Goal: Obtain resource: Download file/media

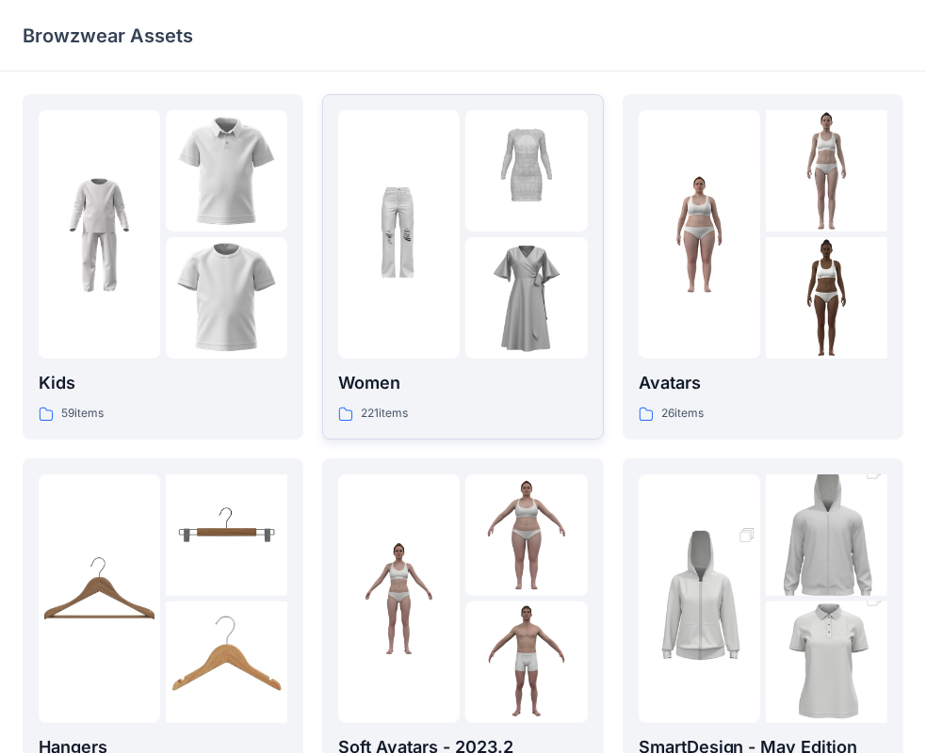
click at [441, 316] on div at bounding box center [398, 234] width 121 height 249
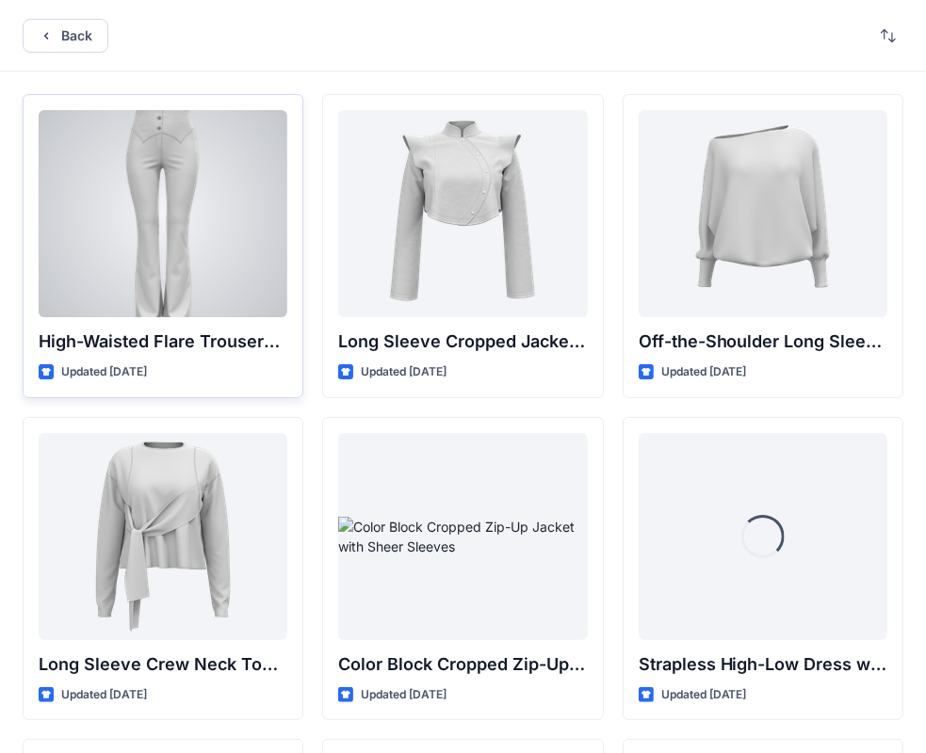
scroll to position [188, 0]
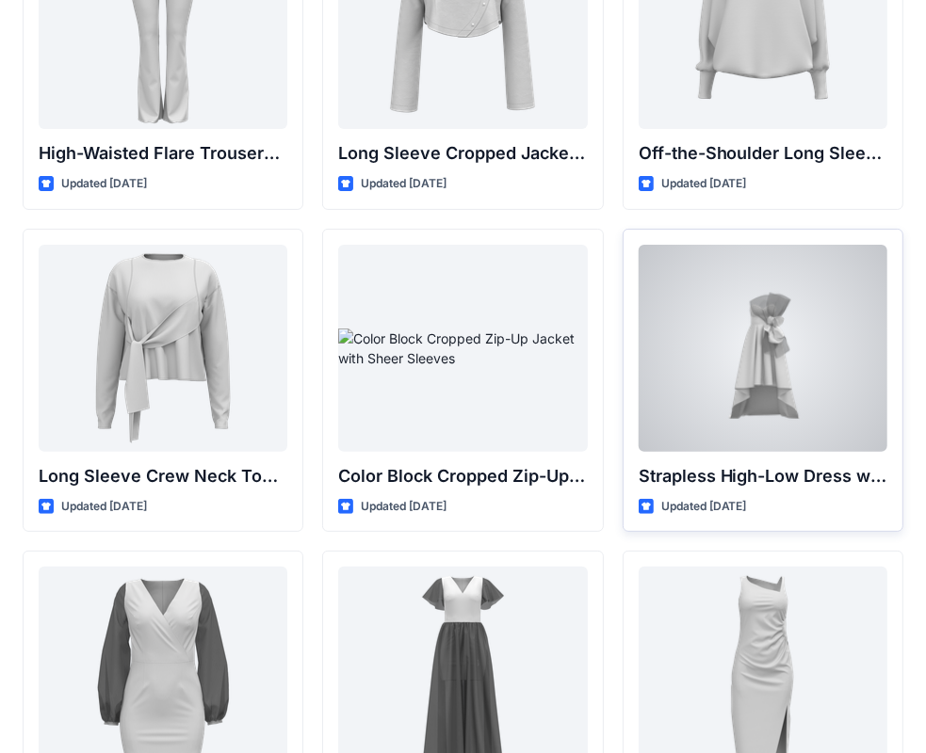
click at [769, 356] on div at bounding box center [763, 348] width 249 height 207
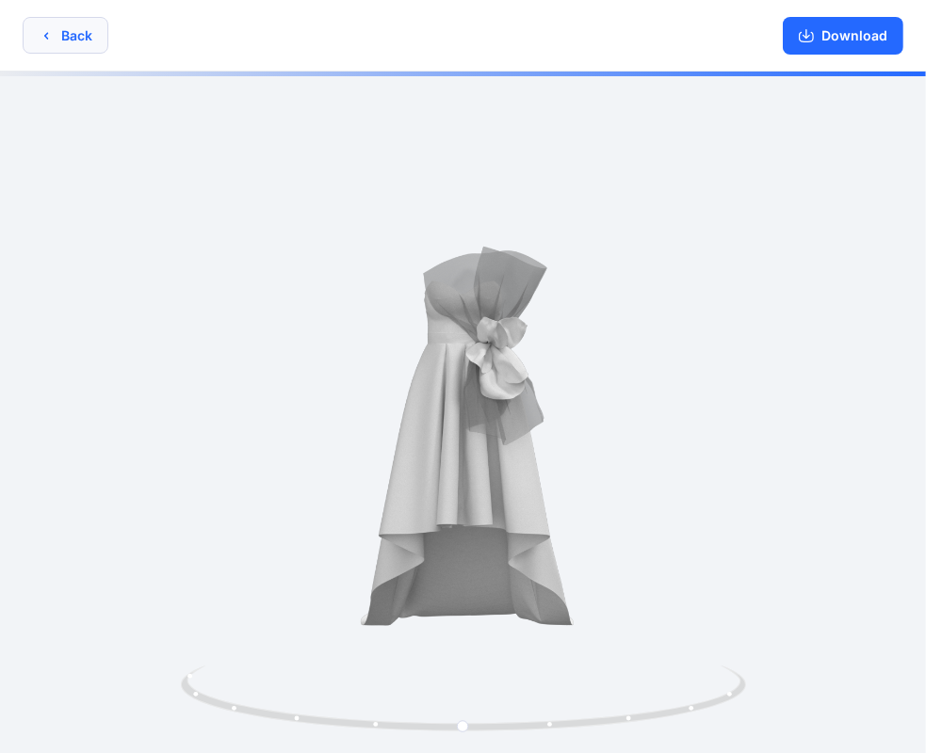
click at [71, 35] on button "Back" at bounding box center [66, 35] width 86 height 37
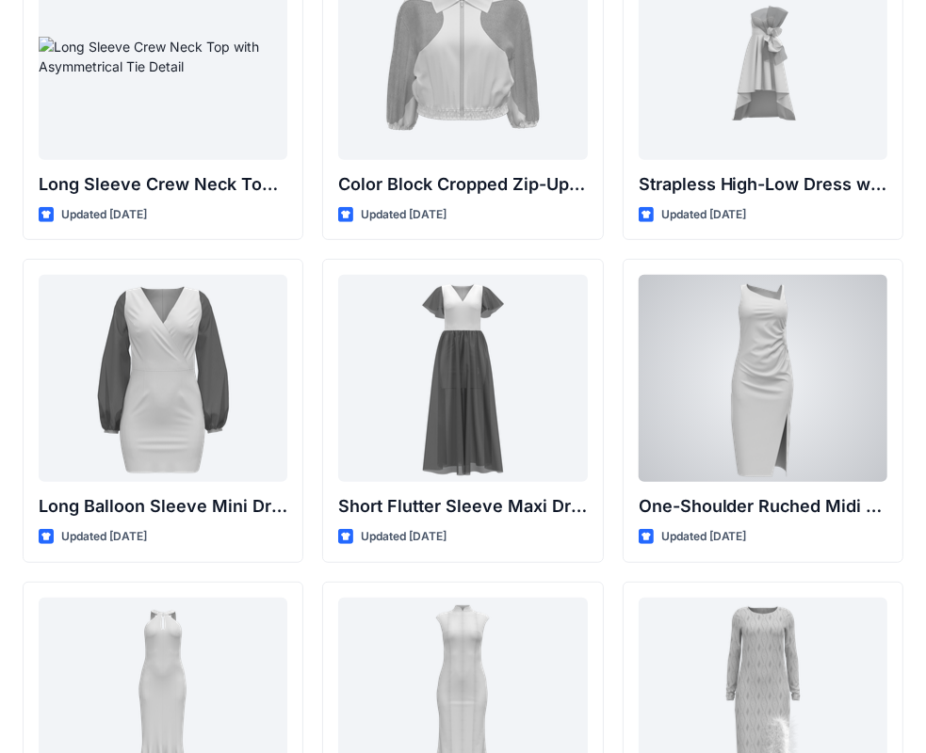
scroll to position [471, 0]
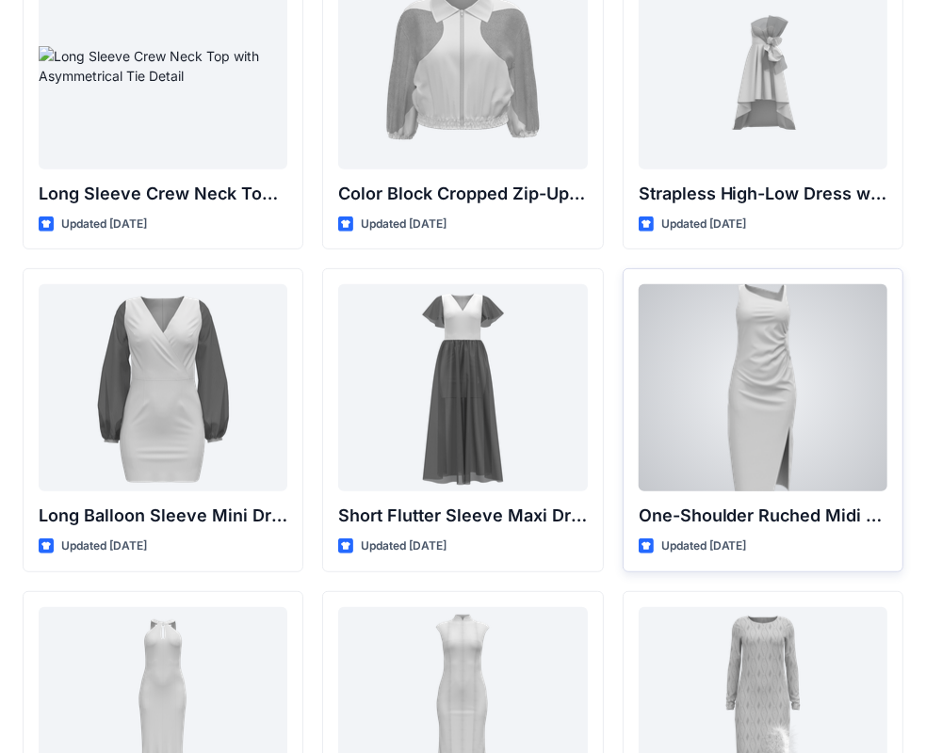
click at [773, 384] on div at bounding box center [763, 387] width 249 height 207
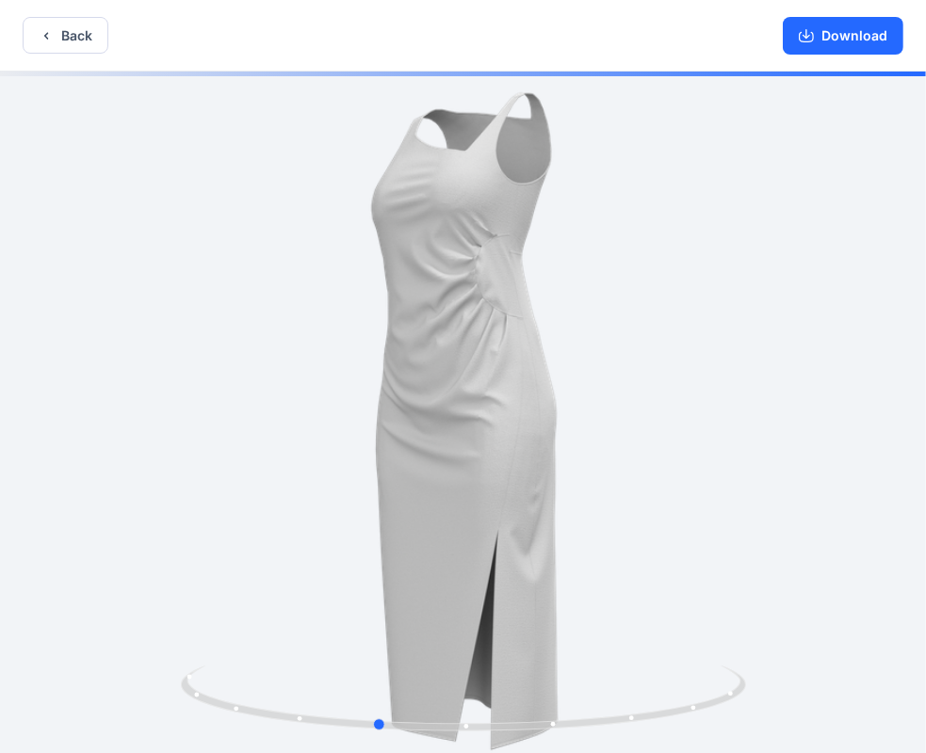
drag, startPoint x: 610, startPoint y: 519, endPoint x: 535, endPoint y: 520, distance: 75.4
click at [535, 520] on div at bounding box center [463, 415] width 926 height 686
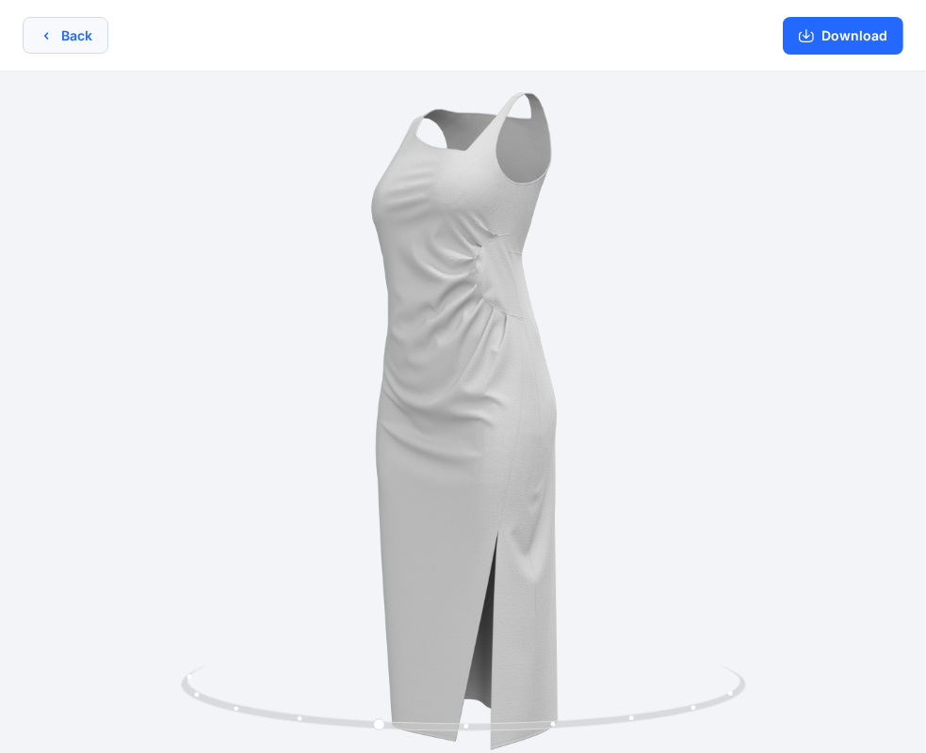
click at [49, 32] on icon "button" at bounding box center [46, 35] width 15 height 15
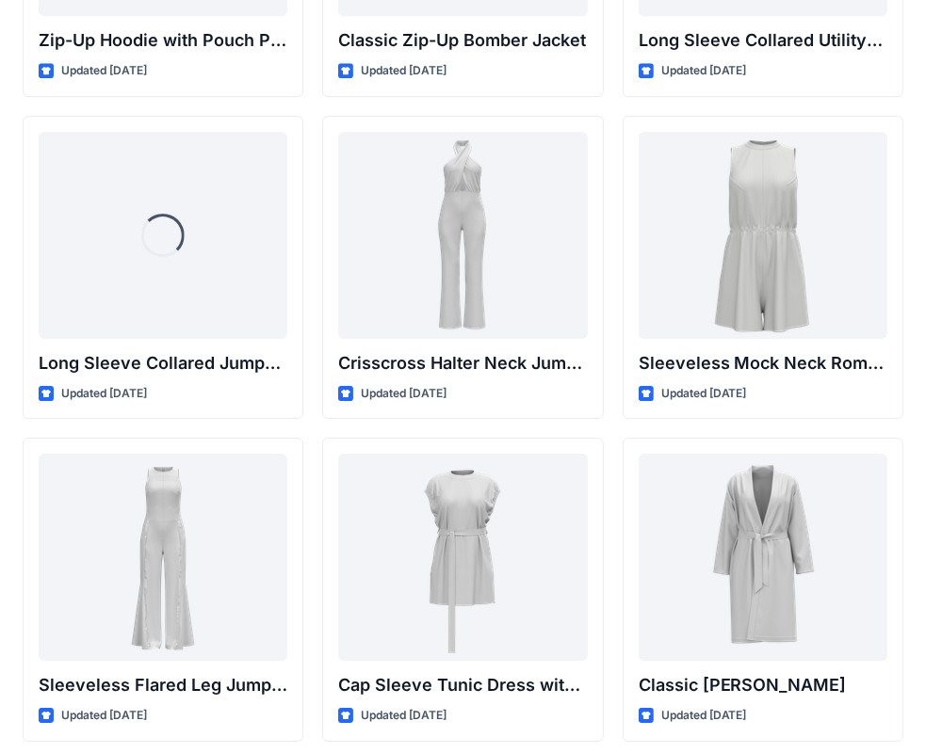
scroll to position [3938, 0]
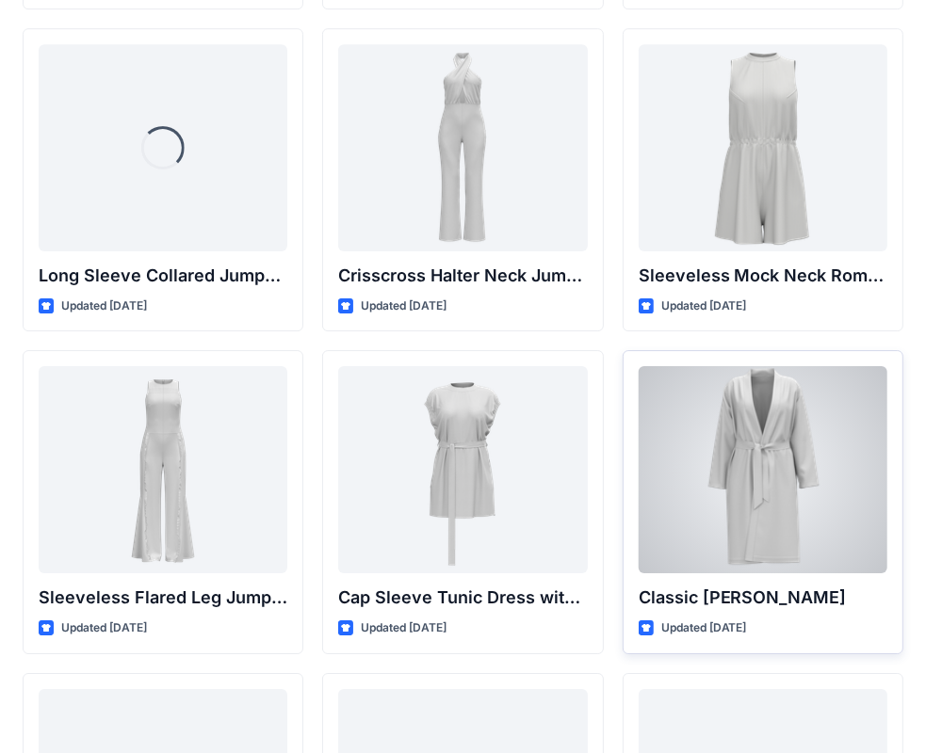
click at [772, 480] on div at bounding box center [763, 469] width 249 height 207
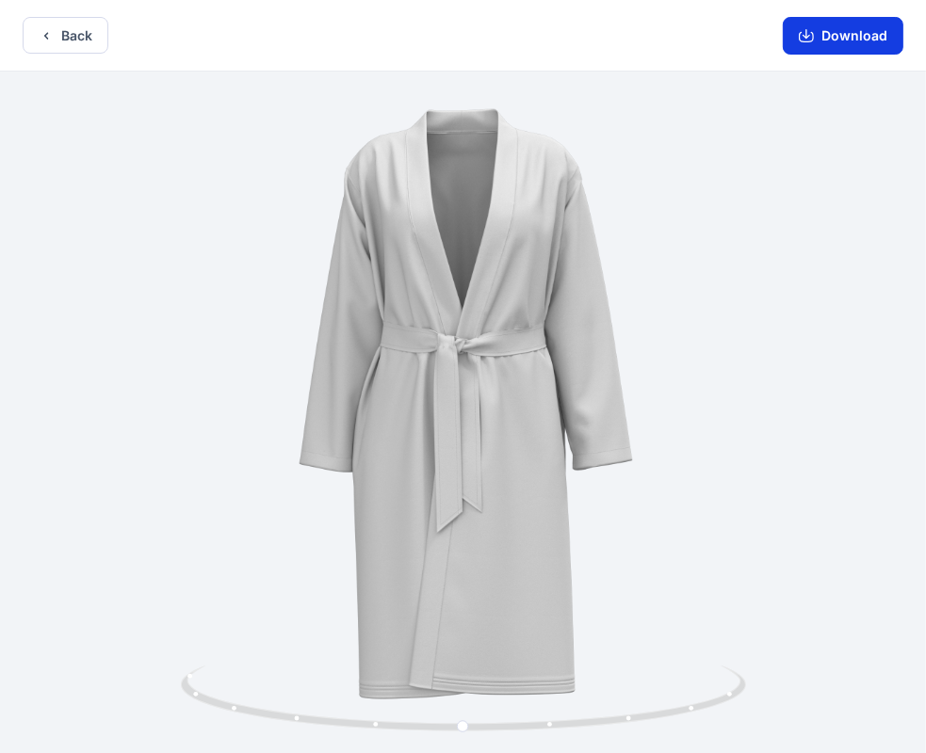
click at [844, 38] on button "Download" at bounding box center [843, 36] width 121 height 38
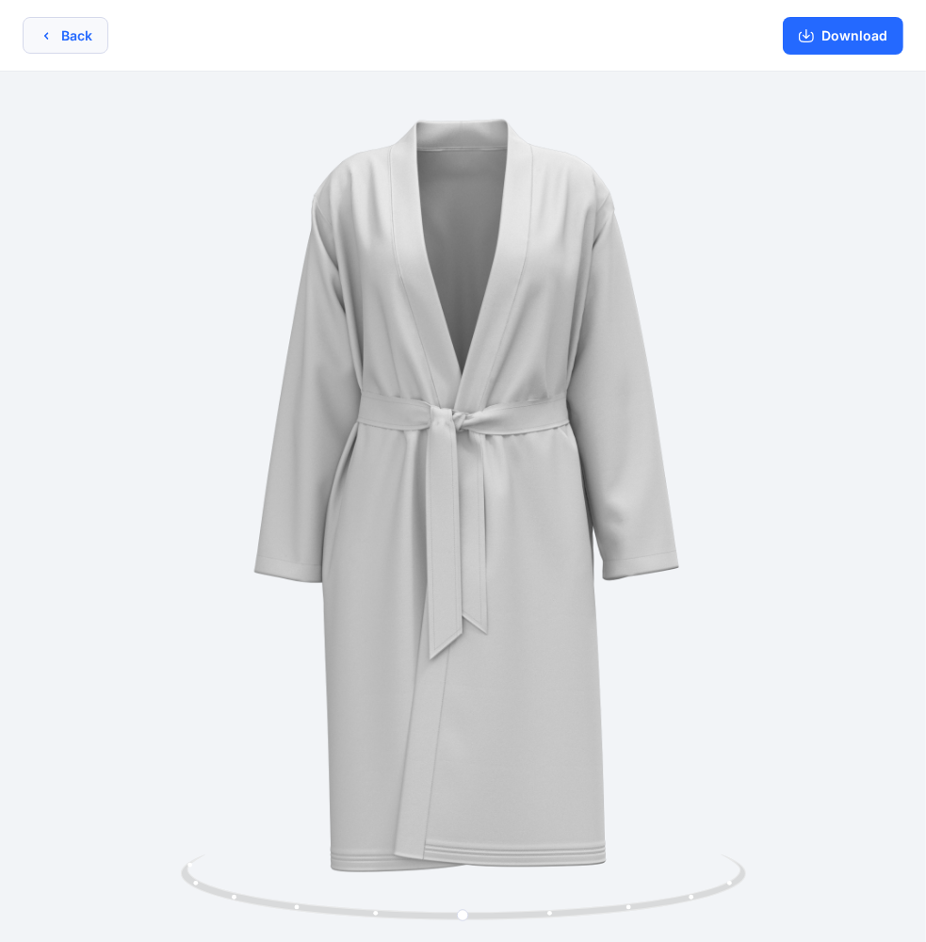
click at [62, 39] on button "Back" at bounding box center [66, 35] width 86 height 37
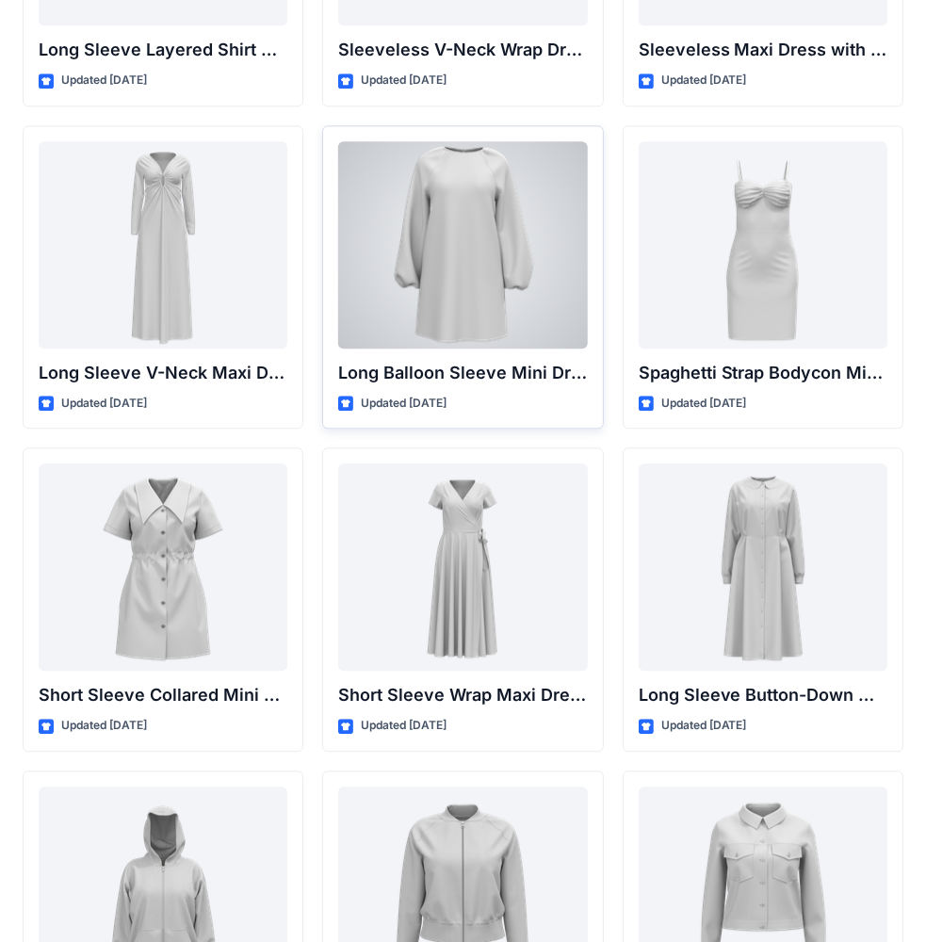
scroll to position [2713, 0]
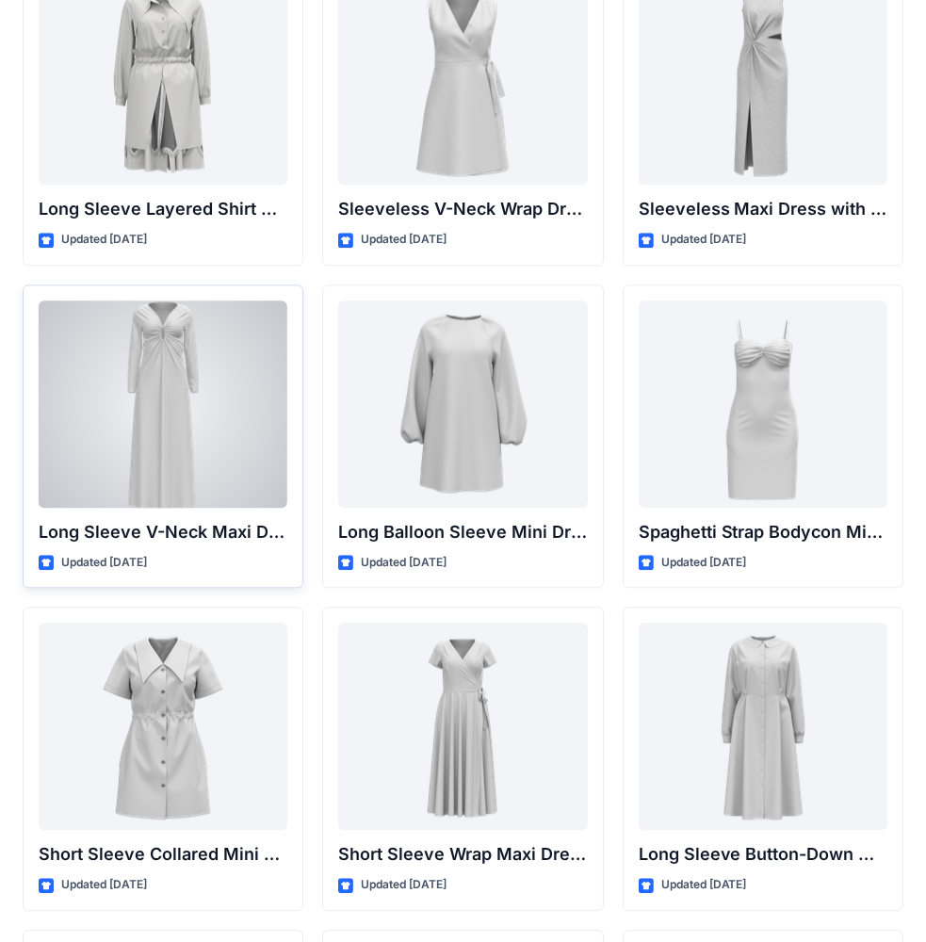
click at [162, 339] on div at bounding box center [163, 403] width 249 height 207
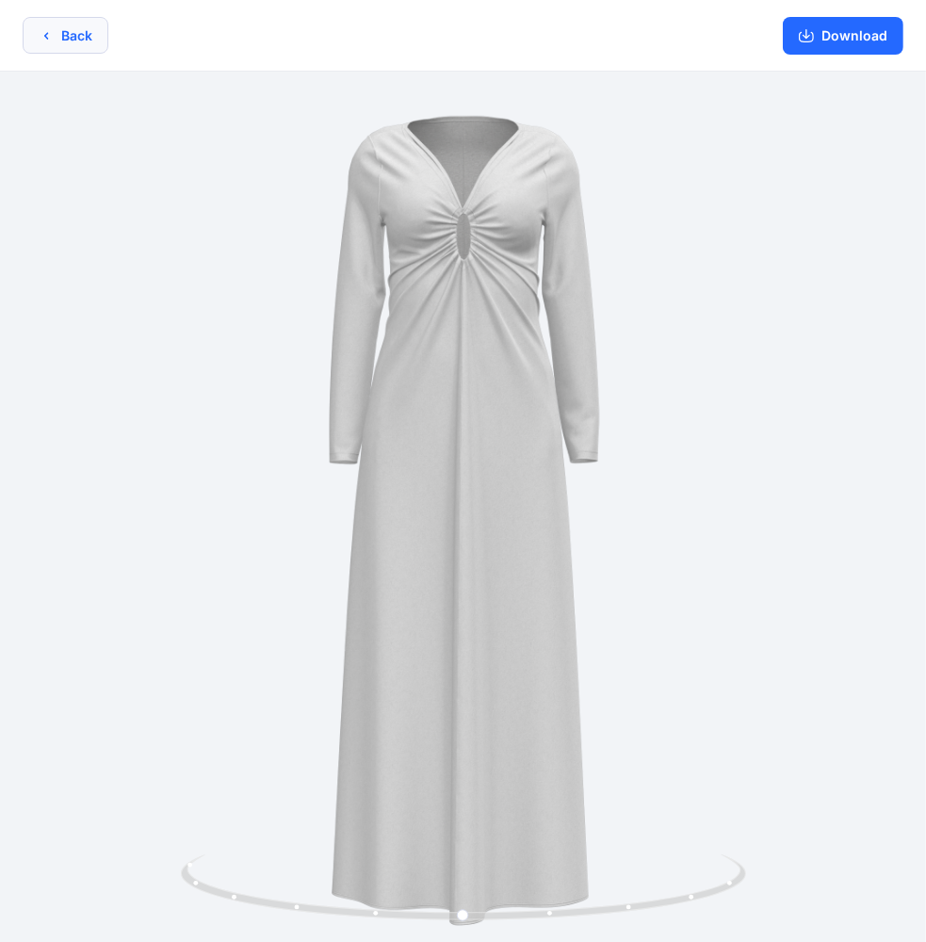
click at [57, 40] on button "Back" at bounding box center [66, 35] width 86 height 37
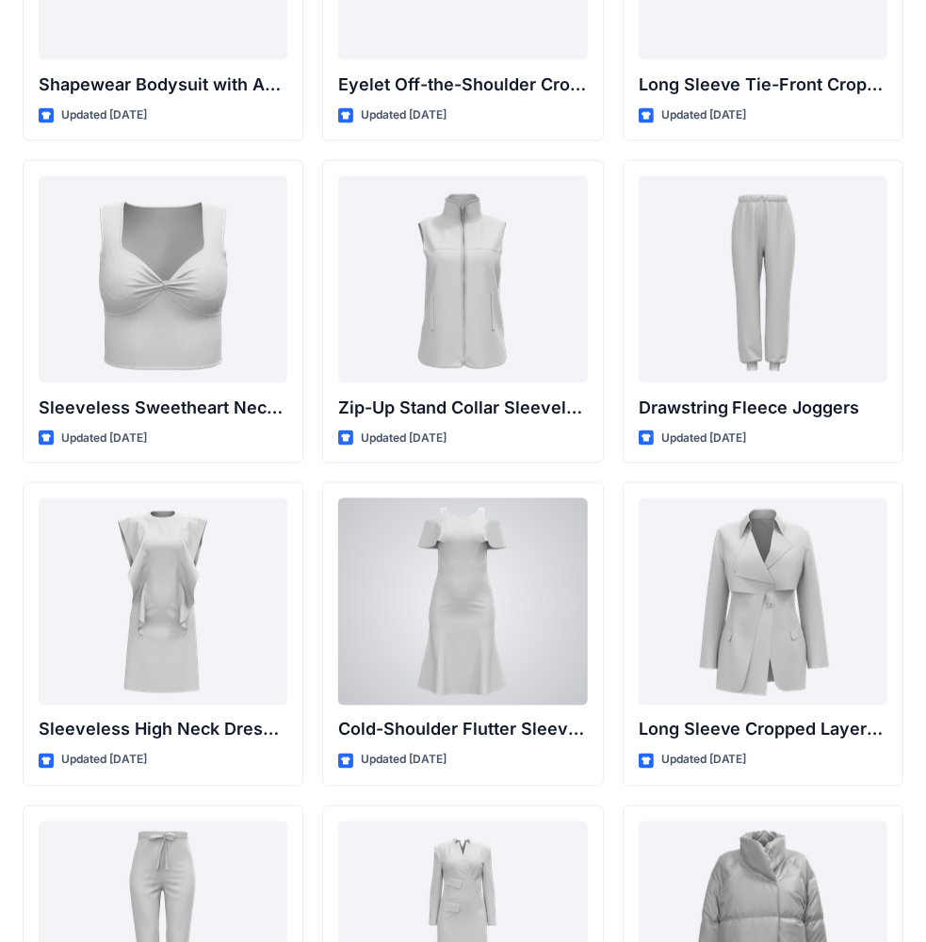
scroll to position [6328, 0]
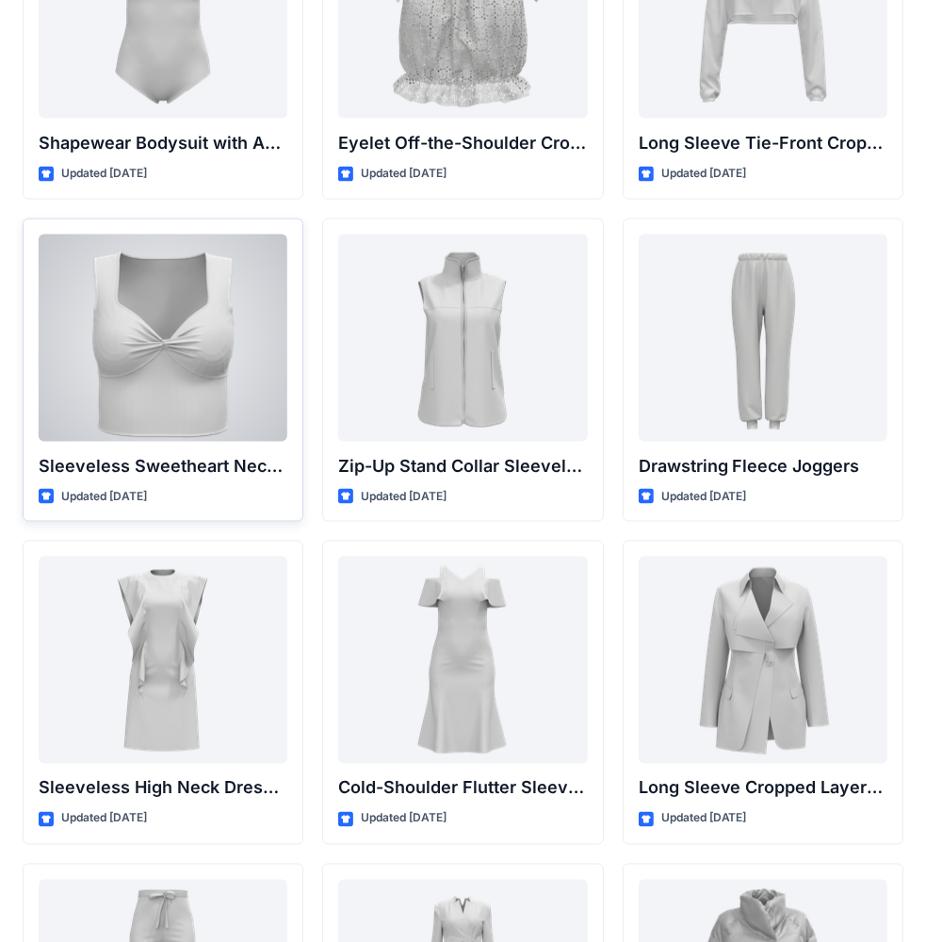
click at [158, 347] on div at bounding box center [163, 338] width 249 height 207
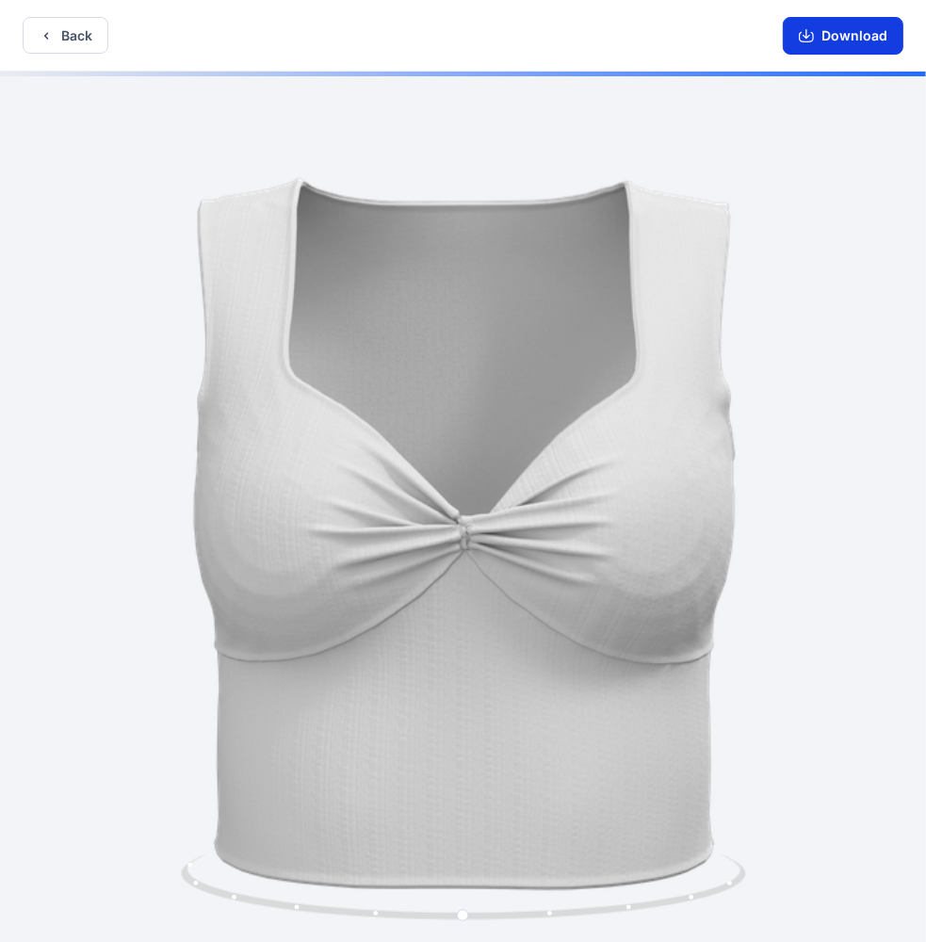
click at [851, 40] on button "Download" at bounding box center [843, 36] width 121 height 38
click at [883, 41] on button "Download" at bounding box center [843, 36] width 121 height 38
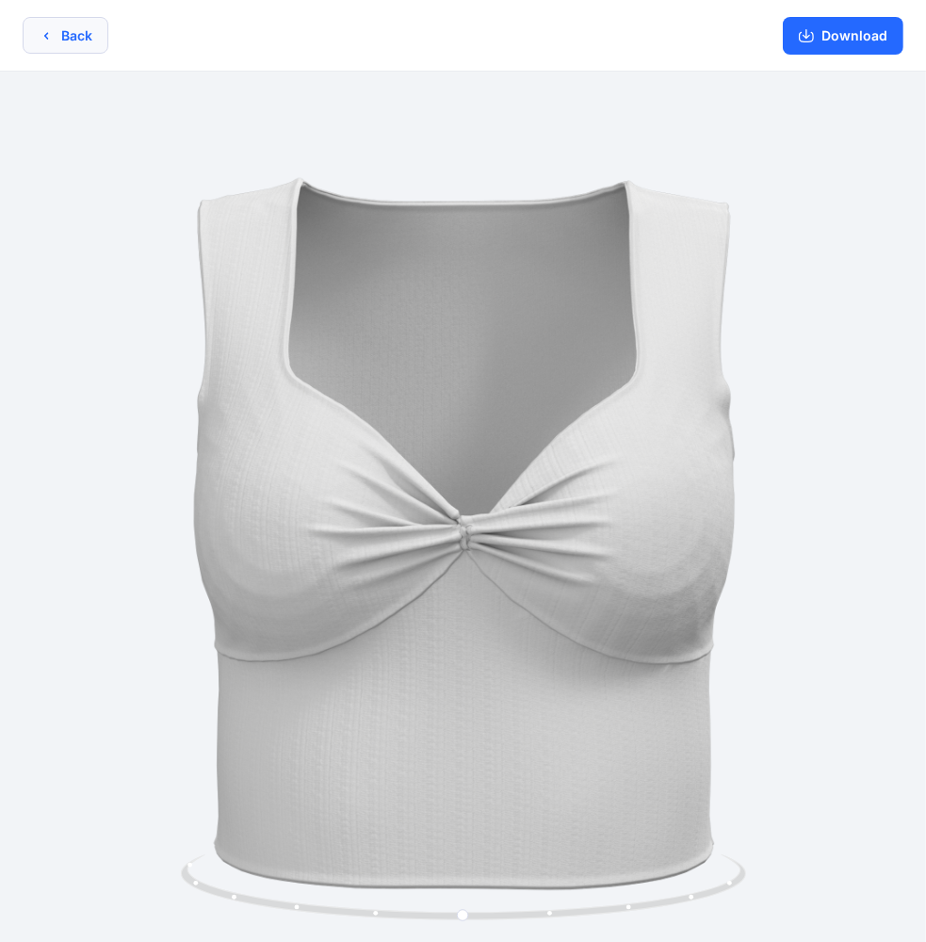
click at [42, 24] on button "Back" at bounding box center [66, 35] width 86 height 37
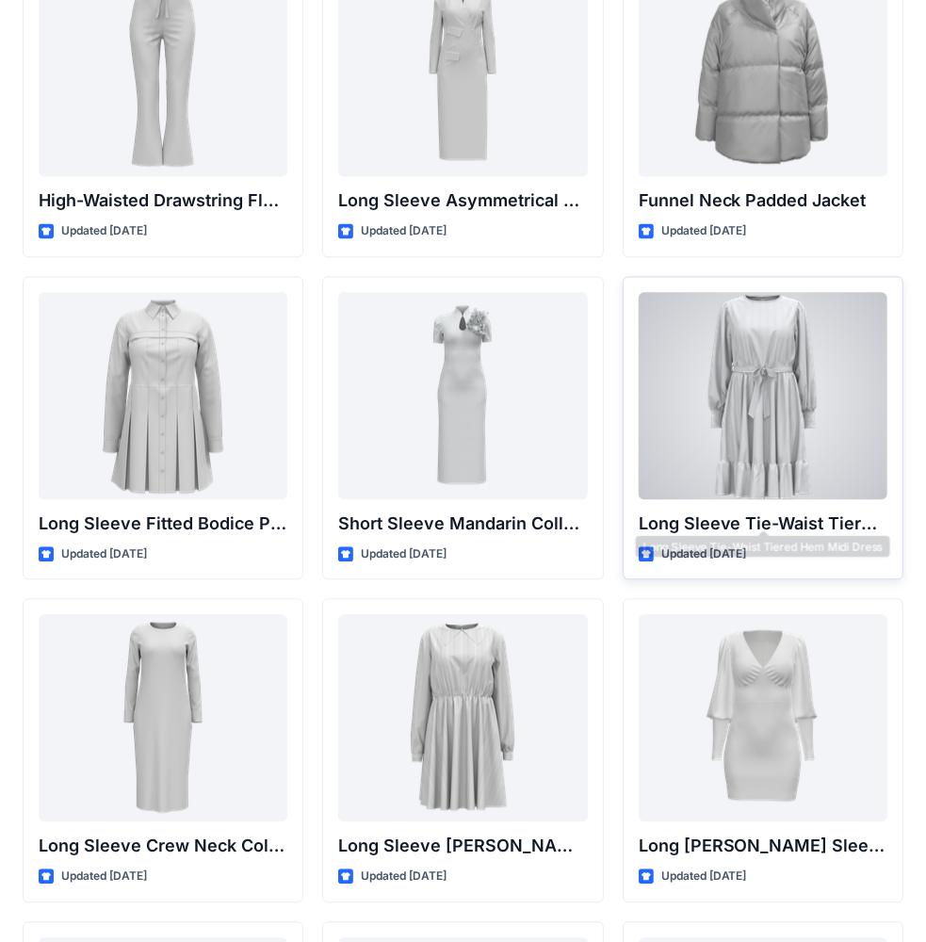
scroll to position [7241, 0]
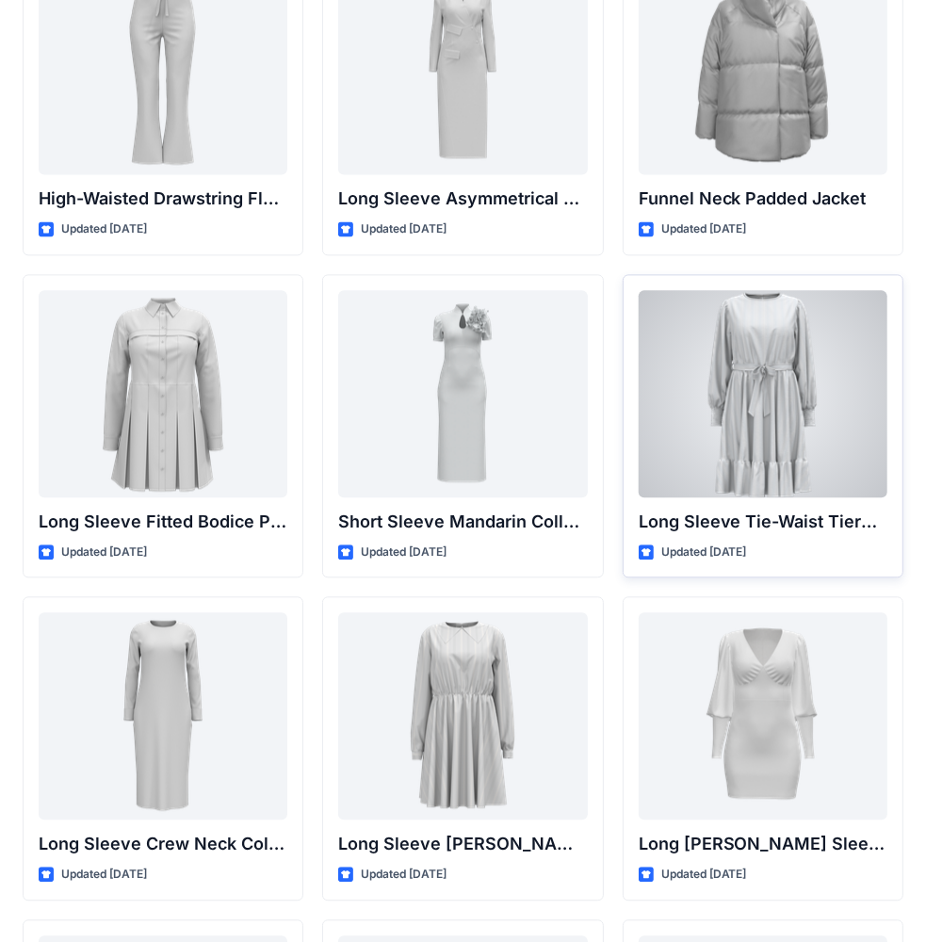
click at [772, 431] on div at bounding box center [763, 393] width 249 height 207
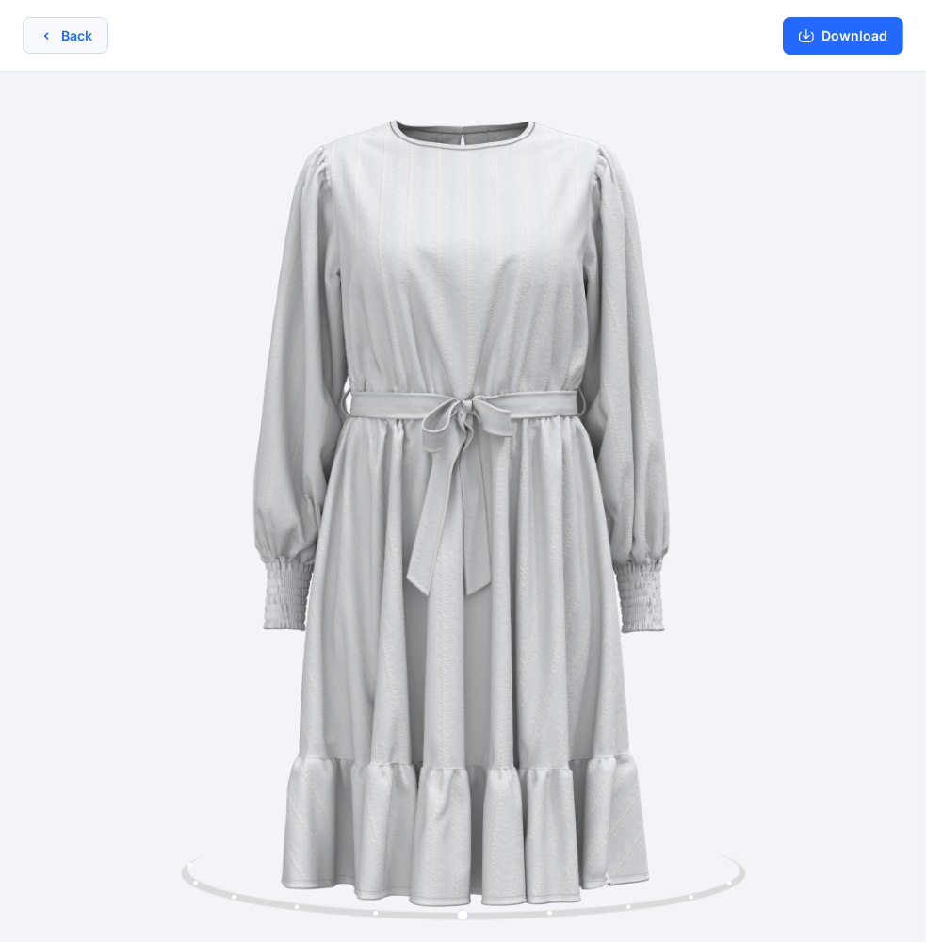
click at [60, 32] on button "Back" at bounding box center [66, 35] width 86 height 37
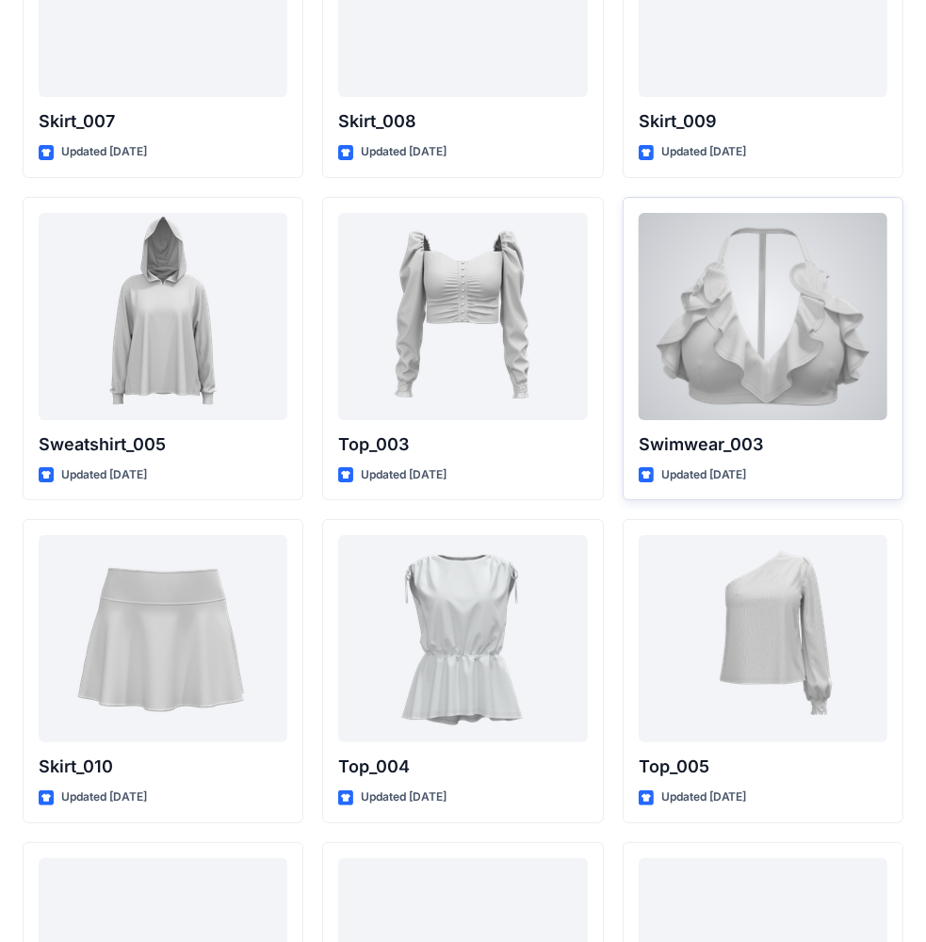
scroll to position [9253, 0]
click at [753, 328] on div at bounding box center [763, 317] width 249 height 207
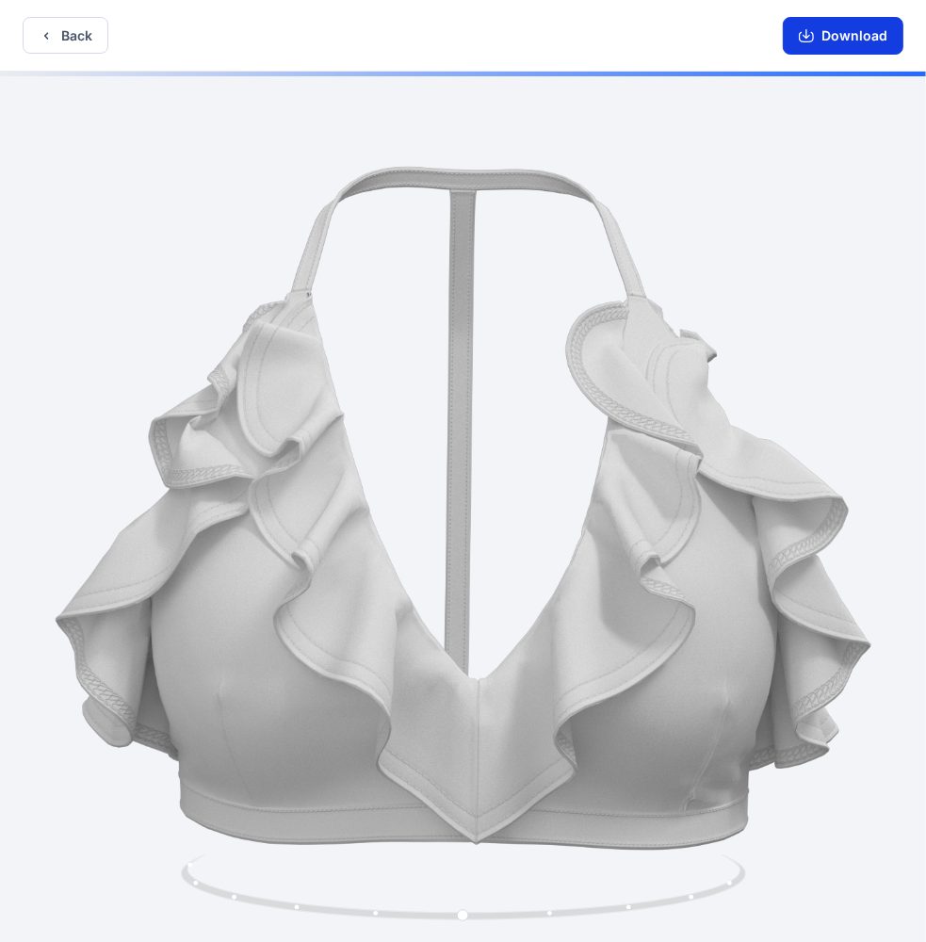
click at [836, 31] on button "Download" at bounding box center [843, 36] width 121 height 38
